Goal: Use online tool/utility: Utilize a website feature to perform a specific function

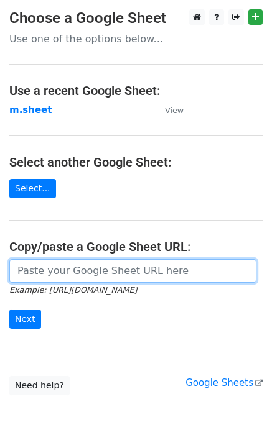
click at [106, 273] on input "url" at bounding box center [132, 271] width 247 height 24
type input "https://docs.google.com/spreadsheets/d/1NSPy5y9XraHPasg8dEzu-ngu0Ro3lXZEEAXZcNX…"
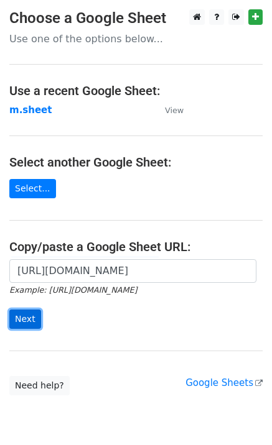
drag, startPoint x: 27, startPoint y: 324, endPoint x: 26, endPoint y: 316, distance: 8.1
click at [26, 323] on input "Next" at bounding box center [25, 318] width 32 height 19
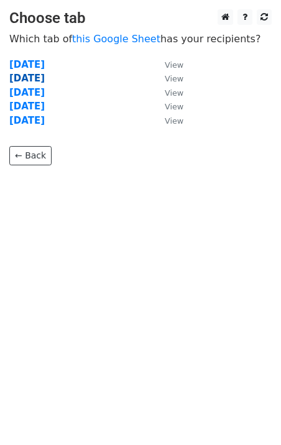
click at [37, 76] on strong "[DATE]" at bounding box center [26, 78] width 35 height 11
